Goal: Task Accomplishment & Management: Use online tool/utility

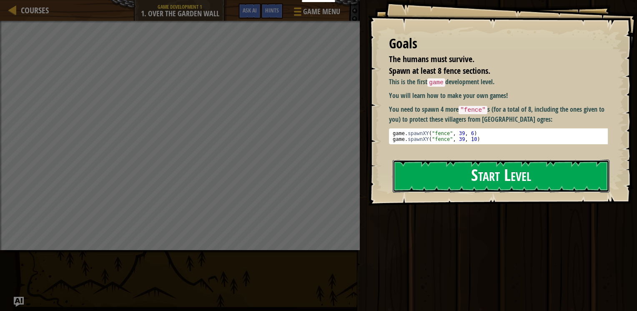
drag, startPoint x: 548, startPoint y: 167, endPoint x: 544, endPoint y: 171, distance: 5.0
click at [546, 170] on button "Start Level" at bounding box center [500, 176] width 217 height 33
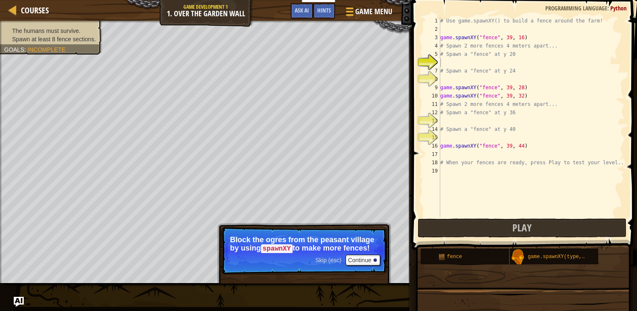
click at [337, 259] on span "Skip (esc)" at bounding box center [328, 260] width 26 height 7
click at [322, 257] on span "Skip (esc)" at bounding box center [328, 260] width 26 height 7
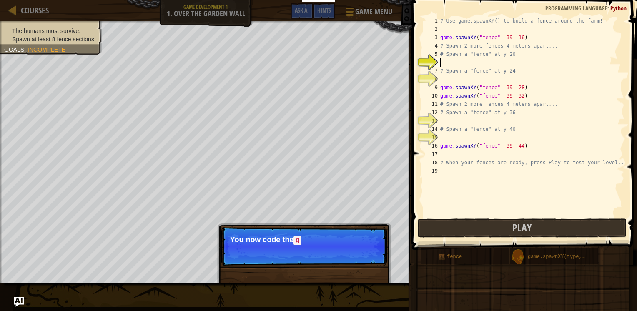
click at [324, 256] on p "Skip (esc) Continue You now code the g" at bounding box center [303, 246] width 165 height 39
drag, startPoint x: 324, startPoint y: 256, endPoint x: 331, endPoint y: 256, distance: 7.5
click at [329, 256] on p "Skip (esc) Continue You now code the game instead" at bounding box center [303, 246] width 165 height 39
click at [332, 256] on p "Skip (esc) Continue You now code the game instead of you" at bounding box center [303, 246] width 165 height 39
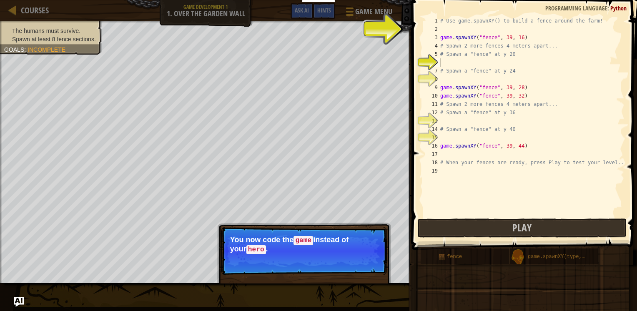
click at [335, 255] on p "Skip (esc) Continue You now code the game instead of your hero ." at bounding box center [303, 251] width 165 height 48
click at [333, 257] on span "Skip (esc)" at bounding box center [328, 260] width 26 height 7
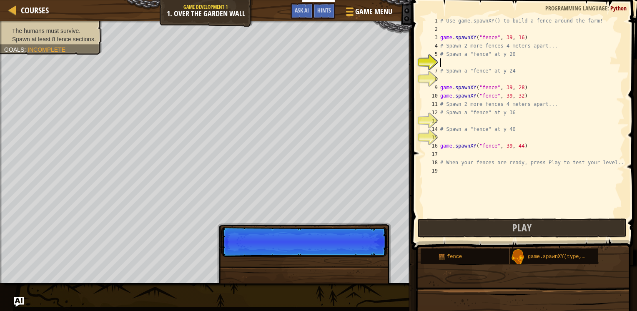
click at [333, 256] on p "Skip (esc) Continue" at bounding box center [303, 242] width 165 height 30
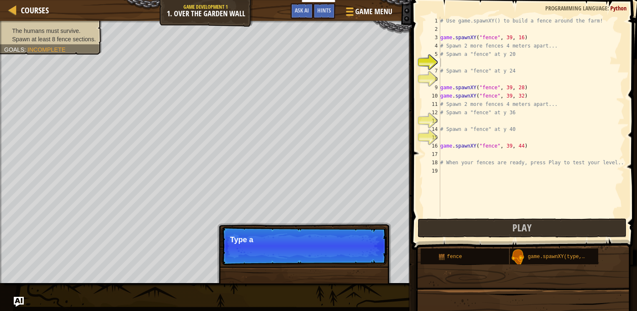
click at [331, 257] on p "Skip (esc) Continue Type a" at bounding box center [303, 246] width 165 height 38
click at [331, 257] on p "Skip (esc) Continue Type a spawnX" at bounding box center [303, 246] width 165 height 39
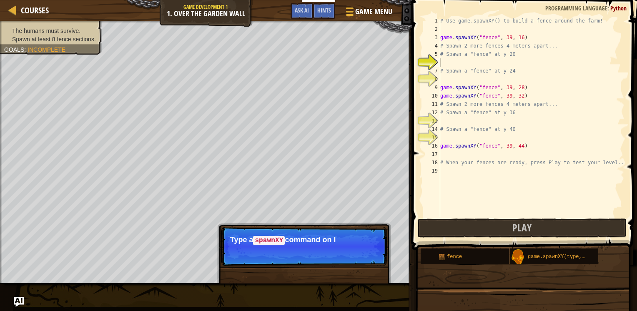
click at [331, 257] on p "Skip (esc) Continue Type a spawnXY command on l" at bounding box center [303, 246] width 165 height 39
click at [331, 257] on p "Skip (esc) Continue Type a spawnXY command on line 6." at bounding box center [303, 246] width 165 height 39
click at [330, 250] on span "Skip (esc)" at bounding box center [328, 251] width 26 height 7
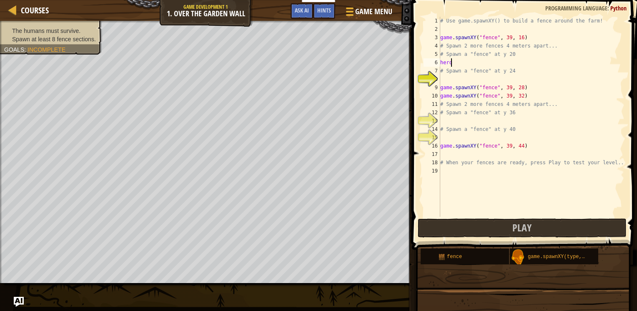
scroll to position [4, 0]
type textarea "h"
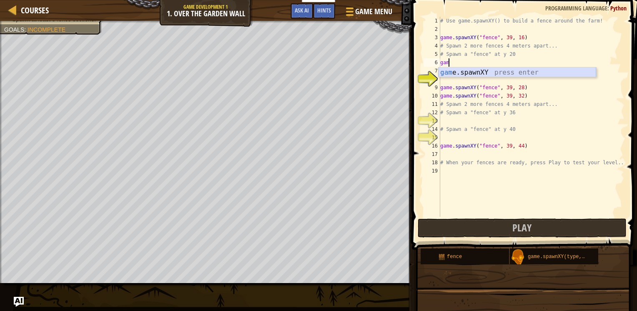
click at [461, 74] on div "gam e.spawnXY press enter" at bounding box center [516, 82] width 157 height 30
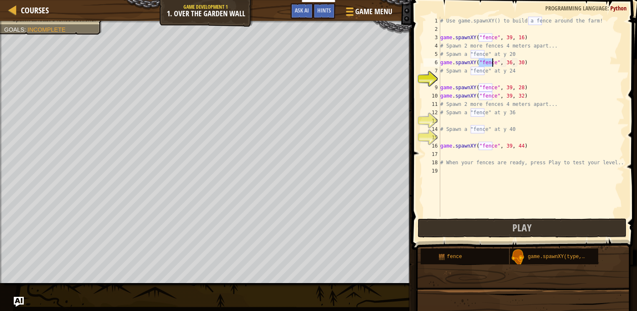
click at [513, 62] on div "# Use game.spawnXY() to build a fence around the farm! game . spawnXY ( "fence"…" at bounding box center [531, 125] width 186 height 217
click at [507, 62] on div "# Use game.spawnXY() to build a fence around the farm! game . spawnXY ( "fence"…" at bounding box center [531, 125] width 186 height 217
click at [509, 63] on div "# Use game.spawnXY() to build a fence around the farm! game . spawnXY ( "fence"…" at bounding box center [531, 125] width 186 height 217
type textarea "game.spawnXY("fence", 36, 20)"
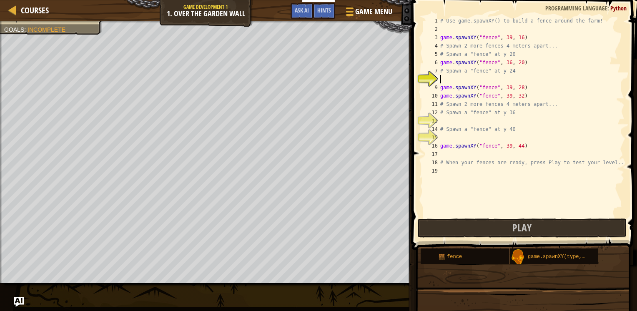
click at [469, 80] on div "# Use game.spawnXY() to build a fence around the farm! game . spawnXY ( "fence"…" at bounding box center [531, 125] width 186 height 217
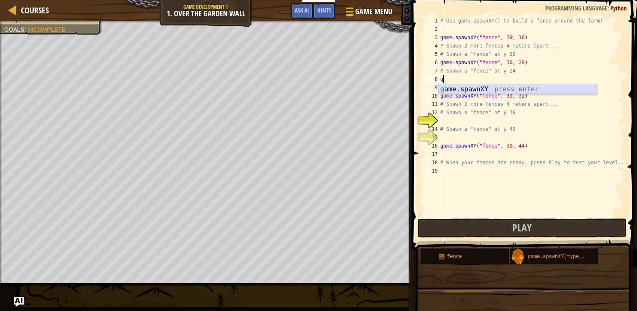
click at [472, 87] on div "g ame.spawnXY press enter" at bounding box center [516, 99] width 157 height 30
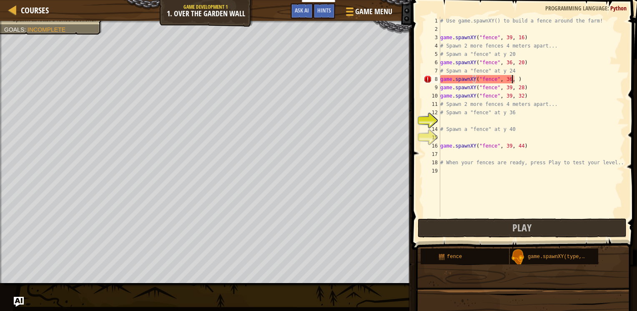
scroll to position [4, 6]
type textarea "game.spawnXY("fence", 36, 24)"
click at [452, 119] on div "# Use game.spawnXY() to build a fence around the farm! game . spawnXY ( "fence"…" at bounding box center [531, 125] width 186 height 217
click at [445, 144] on div "# Use game.spawnXY() to build a fence around the farm! game . spawnXY ( "fence"…" at bounding box center [531, 125] width 186 height 217
click at [444, 142] on div "# Use game.spawnXY() to build a fence around the farm! game . spawnXY ( "fence"…" at bounding box center [531, 125] width 186 height 217
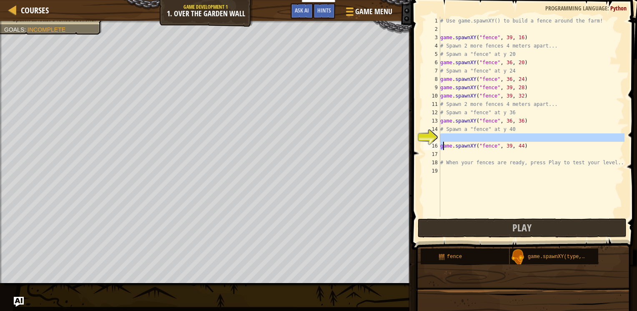
type textarea "game.spawnXY("fence", 39, 44)"
click at [443, 136] on div "# Use game.spawnXY() to build a fence around the farm! game . spawnXY ( "fence"…" at bounding box center [531, 117] width 186 height 200
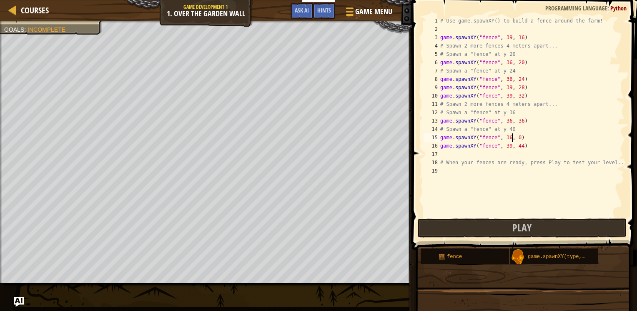
type textarea "game.spawnXY("fence", 36, 40)"
click at [443, 172] on div "# Use game.spawnXY() to build a fence around the farm! game . spawnXY ( "fence"…" at bounding box center [531, 125] width 186 height 217
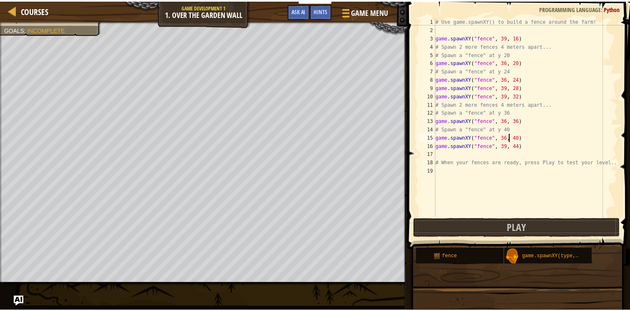
scroll to position [4, 0]
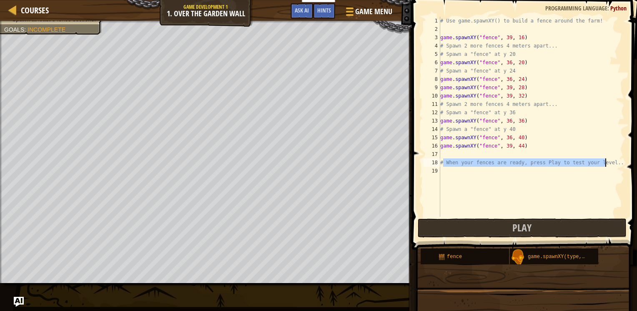
drag, startPoint x: 444, startPoint y: 161, endPoint x: 595, endPoint y: 162, distance: 151.2
click at [606, 162] on div "# Use game.spawnXY() to build a fence around the farm! game . spawnXY ( "fence"…" at bounding box center [531, 125] width 186 height 217
type textarea "# When your fences are ready, press Play to test your level.."
click at [487, 174] on div "# Use game.spawnXY() to build a fence around the farm! game . spawnXY ( "fence"…" at bounding box center [531, 125] width 186 height 217
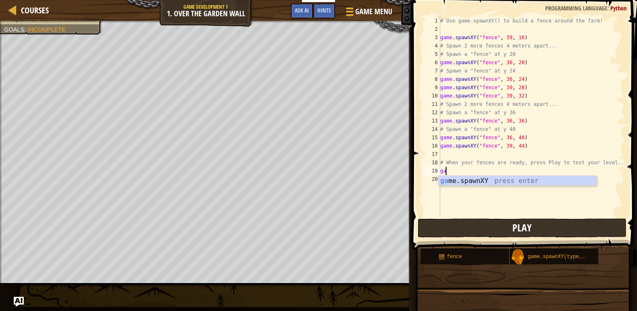
type textarea "g"
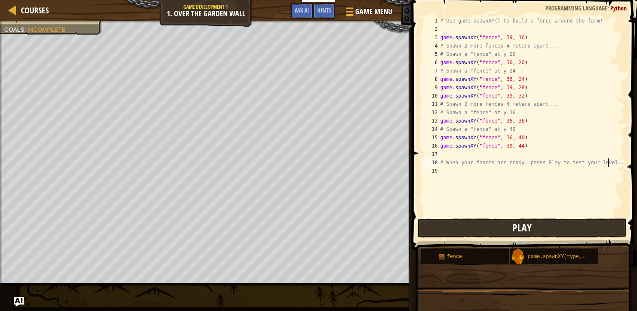
type textarea "# When your fences are ready, press Play to test your level.."
click at [562, 225] on button "Play" at bounding box center [521, 227] width 209 height 19
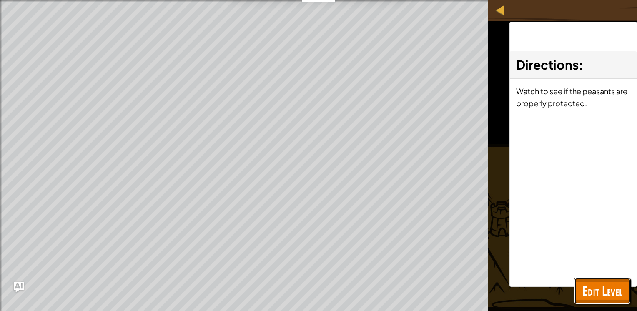
click at [603, 288] on span "Edit Level" at bounding box center [602, 290] width 40 height 17
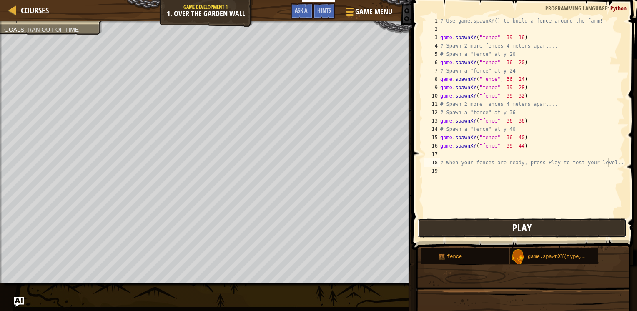
click at [512, 227] on button "Play" at bounding box center [521, 227] width 209 height 19
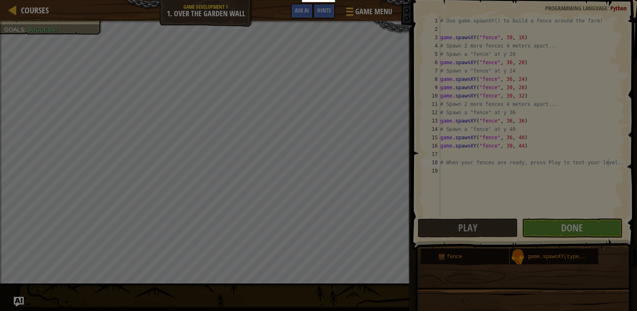
click at [595, 1] on body "My Dashboards CodeCombat Teacher Dashboard Ozaria Teacher Dashboard Resources T…" at bounding box center [318, 0] width 637 height 1
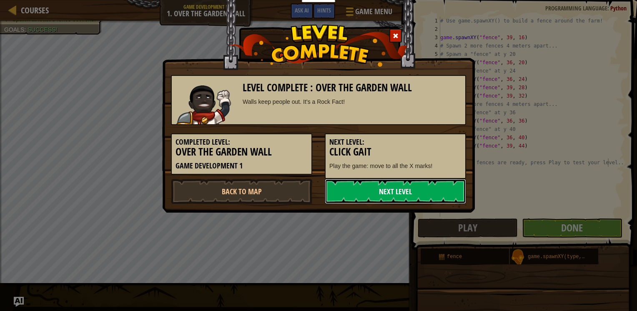
click at [350, 193] on link "Next Level" at bounding box center [395, 191] width 141 height 25
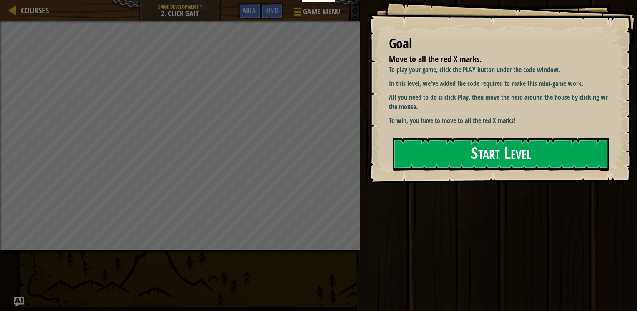
click at [430, 154] on button "Start Level" at bounding box center [500, 153] width 217 height 33
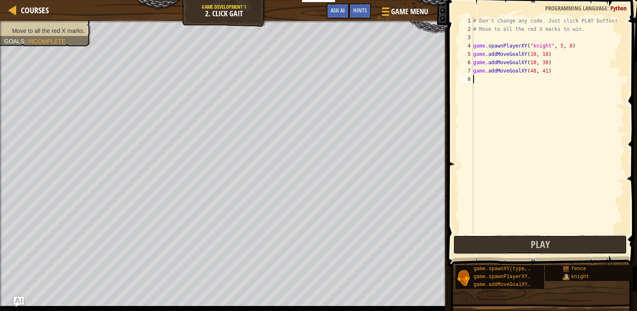
drag, startPoint x: 501, startPoint y: 243, endPoint x: 500, endPoint y: 239, distance: 4.7
click at [500, 242] on button "Play" at bounding box center [540, 244] width 174 height 19
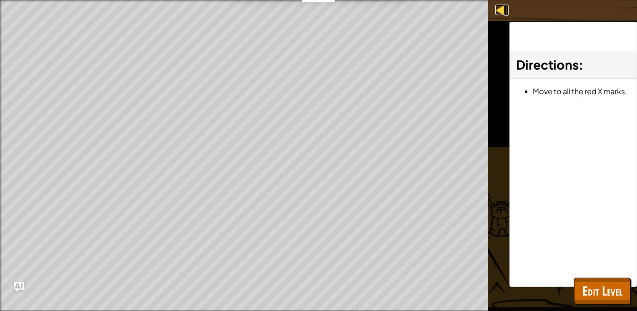
click at [500, 12] on div at bounding box center [500, 10] width 10 height 10
